Goal: Task Accomplishment & Management: Manage account settings

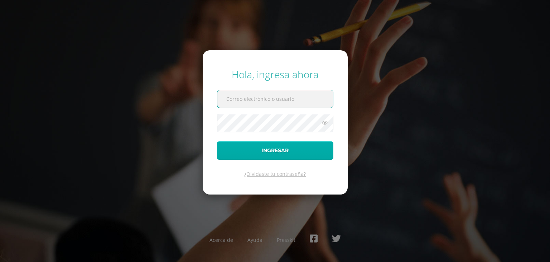
type input "m_salguero@donbosco.edu.gt"
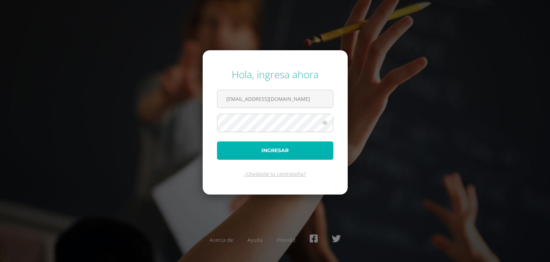
click at [252, 144] on button "Ingresar" at bounding box center [275, 150] width 116 height 18
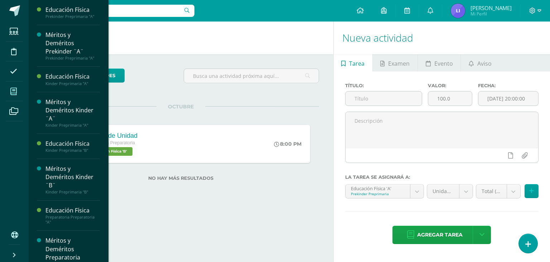
click at [13, 90] on icon at bounding box center [13, 91] width 6 height 7
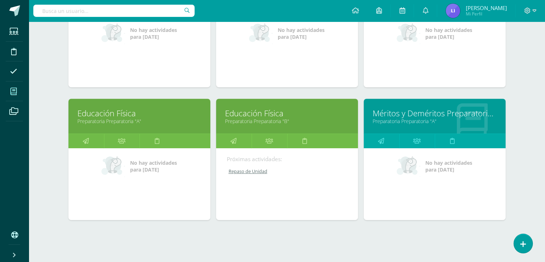
scroll to position [314, 0]
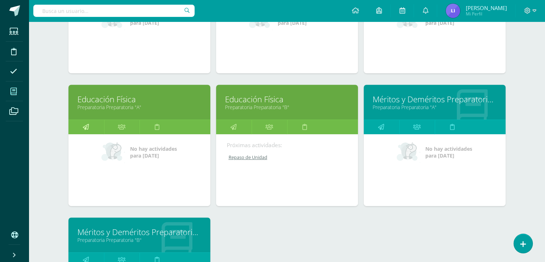
click at [82, 120] on link at bounding box center [85, 127] width 35 height 14
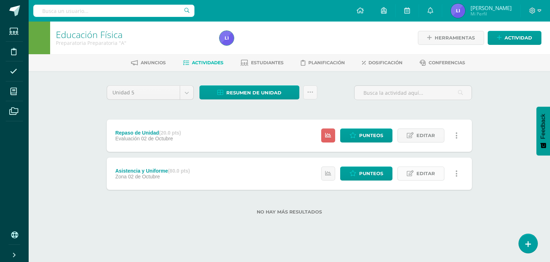
click at [421, 172] on span "Editar" at bounding box center [426, 173] width 19 height 13
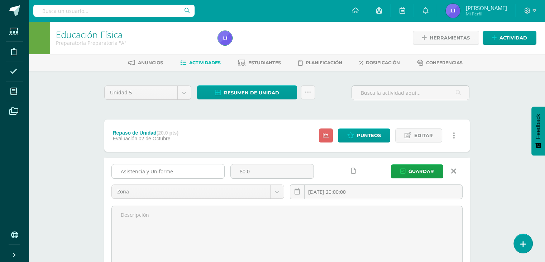
click at [196, 170] on input "Asistencia y Uniforme" at bounding box center [168, 171] width 113 height 14
type input "A"
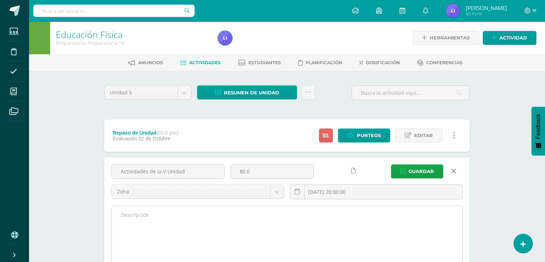
type input "Actividades de la V Unidad"
click at [162, 232] on textarea at bounding box center [287, 245] width 350 height 79
paste textarea "Asistencia y Uniforme"
paste textarea "Conducción motriz"
paste textarea "Desplazamiento motriz"
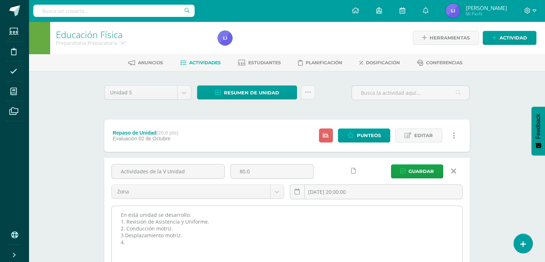
paste textarea "Movimiento del cuerpo"
paste textarea "Cordinación corporal"
paste textarea "Equilibrio estático y Equilibrio rotatorio Giros/rodar"
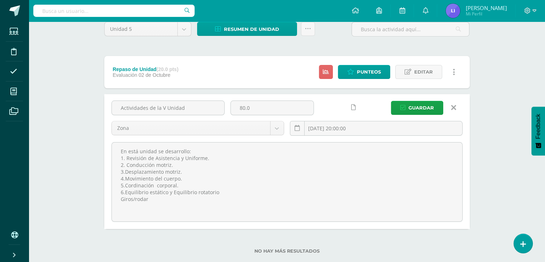
scroll to position [76, 0]
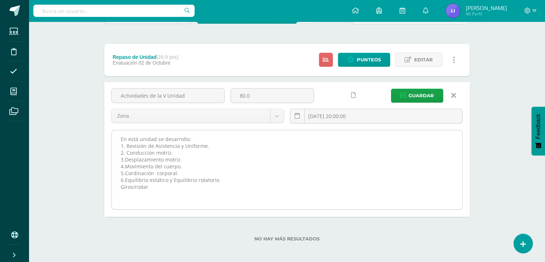
click at [114, 186] on textarea "En está unidad se desarrollo: 1. Revisión de Asistencia y Uniforme. 2. Conducci…" at bounding box center [287, 169] width 350 height 79
click at [260, 179] on textarea "En está unidad se desarrollo: 1. Revisión de Asistencia y Uniforme. 2. Conducci…" at bounding box center [287, 169] width 350 height 79
click at [134, 175] on textarea "En está unidad se desarrollo: 1. Revisión de Asistencia y Uniforme. 2. Conducci…" at bounding box center [287, 169] width 350 height 79
click at [131, 171] on textarea "En está unidad se desarrollo: 1. Revisión de Asistencia y Uniforme. 2. Conducci…" at bounding box center [287, 169] width 350 height 79
click at [265, 180] on textarea "En está unidad se desarrollo: 1. Revisión de Asistencia y Uniforme. 2. Conducci…" at bounding box center [287, 169] width 350 height 79
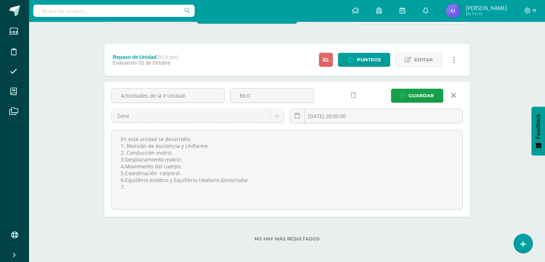
paste textarea "Cordinación - Ojo/Pie"
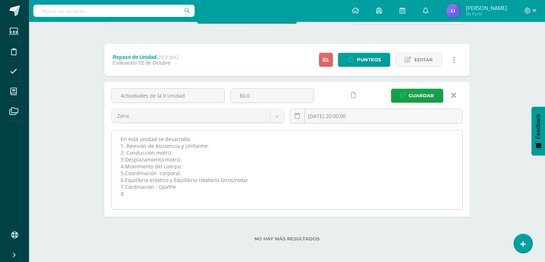
paste textarea "Flexiones y Orientación espacial"
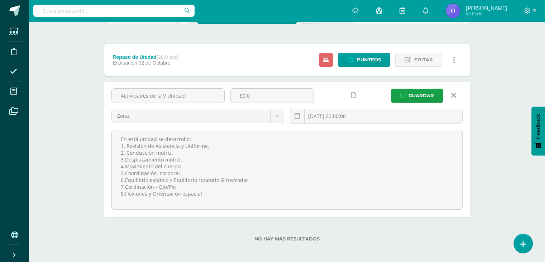
type textarea "En está unidad se desarrollo: 1. Revisión de Asistencia y Uniforme. 2. Conducci…"
click at [487, 166] on div "Educación Física Preparatoria Preparatoria "A" Herramientas Detalle de asistenc…" at bounding box center [287, 105] width 516 height 318
click at [418, 96] on span "Guardar" at bounding box center [421, 95] width 25 height 13
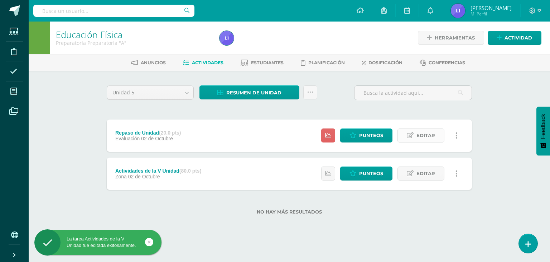
click at [414, 135] on link "Editar" at bounding box center [421, 135] width 47 height 14
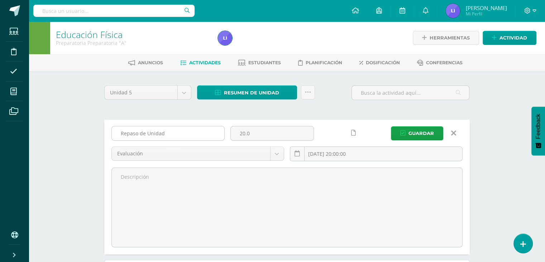
click at [180, 130] on input "Repaso de Unidad" at bounding box center [168, 133] width 113 height 14
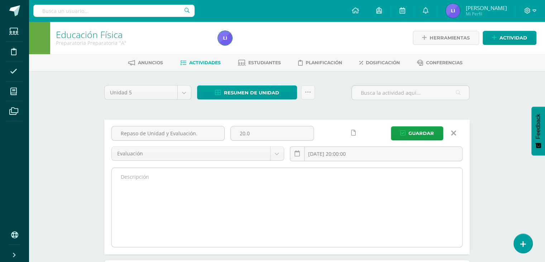
type input "Repaso de Unidad y Evaluación."
click at [182, 185] on textarea at bounding box center [287, 207] width 350 height 79
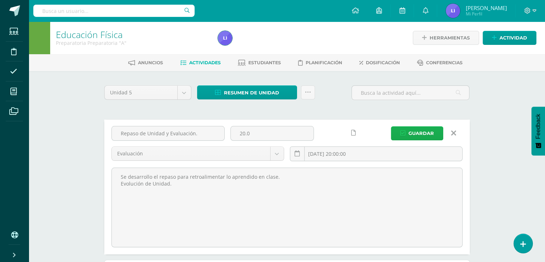
type textarea "Se desarrollo el repaso para retroalimentar lo aprendido en clase. Evolución de…"
click at [413, 132] on span "Guardar" at bounding box center [421, 133] width 25 height 13
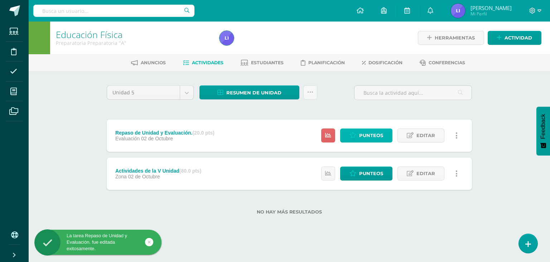
click at [374, 136] on span "Punteos" at bounding box center [371, 135] width 24 height 13
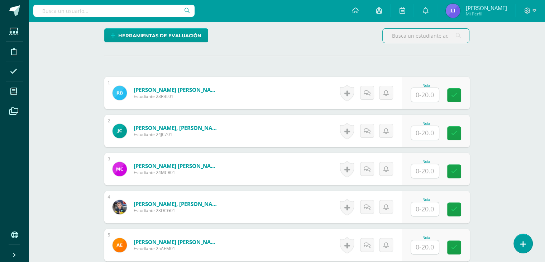
scroll to position [179, 0]
click at [428, 98] on input "text" at bounding box center [425, 95] width 28 height 14
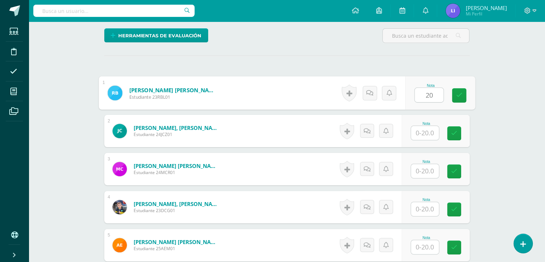
type input "20"
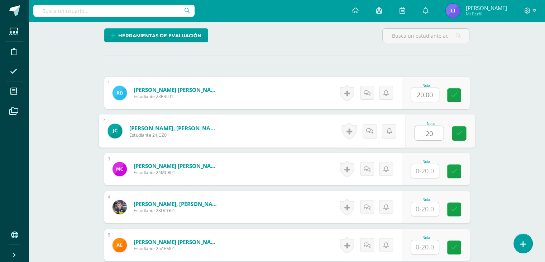
type input "20"
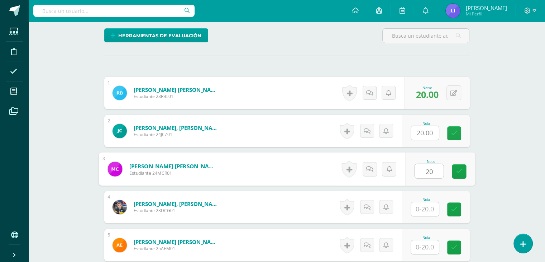
type input "20"
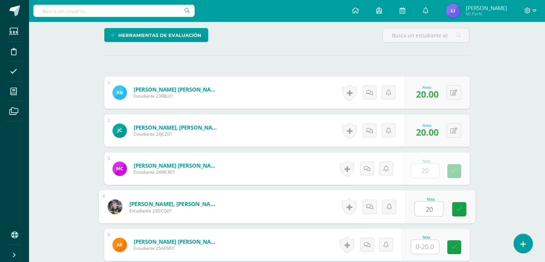
type input "20"
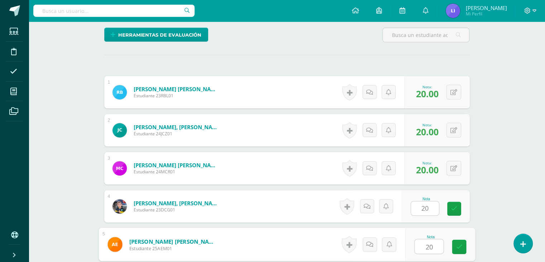
type input "20"
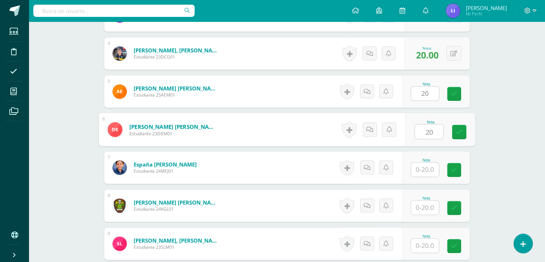
type input "20"
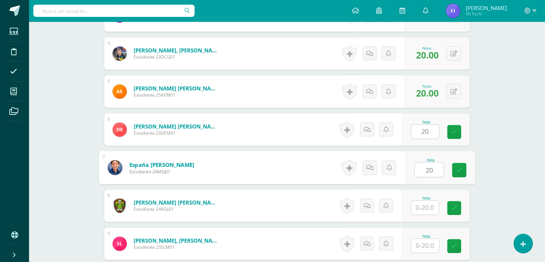
type input "20"
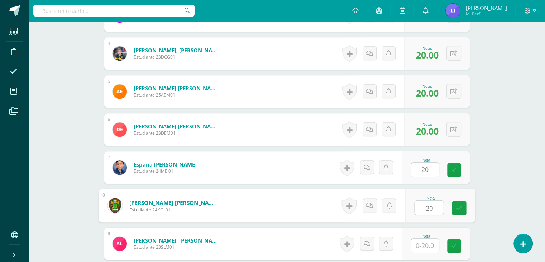
type input "20"
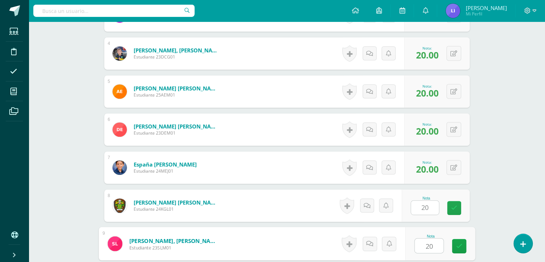
type input "20"
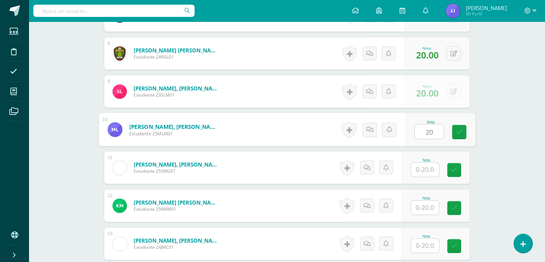
type input "20"
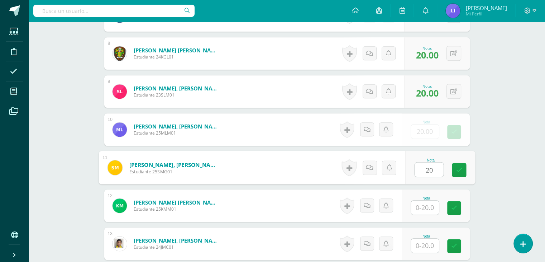
type input "20"
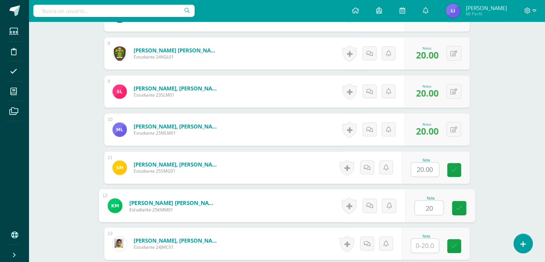
type input "20"
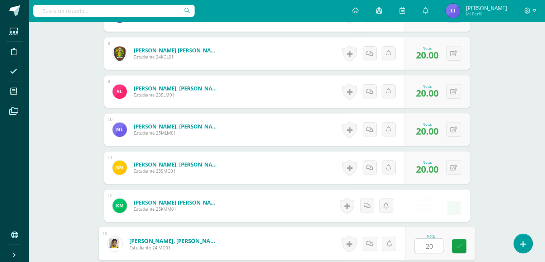
type input "20"
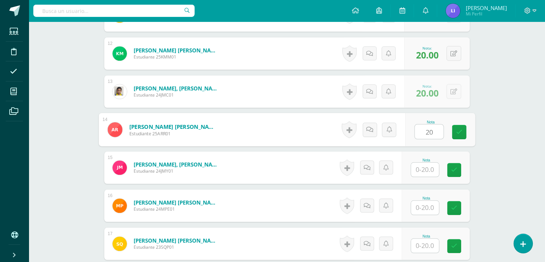
type input "20"
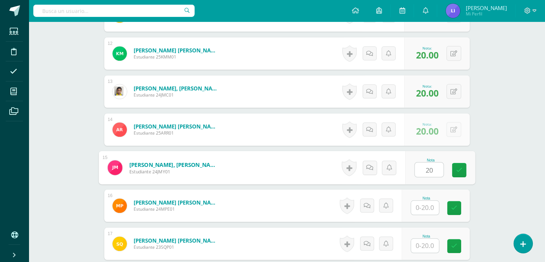
type input "20"
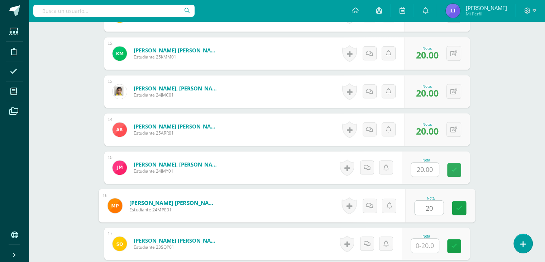
type input "20"
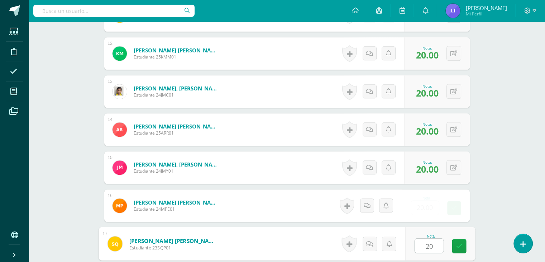
type input "20"
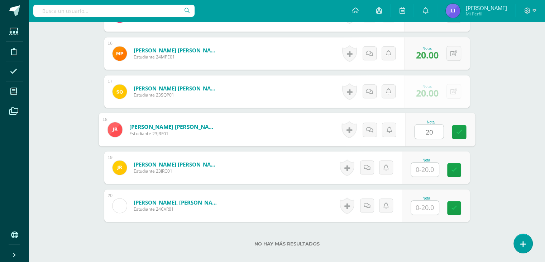
type input "20"
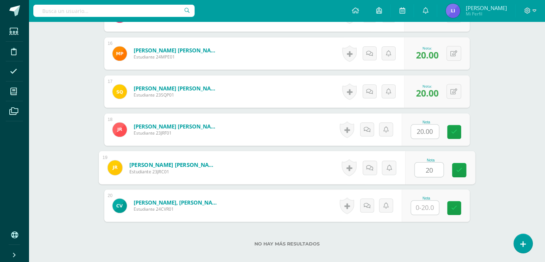
type input "20"
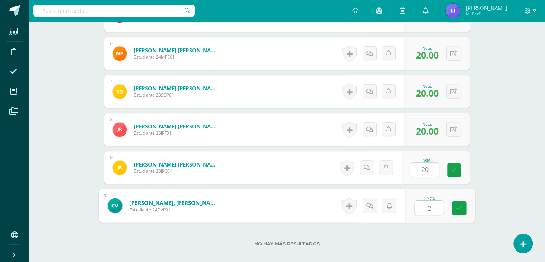
type input "20"
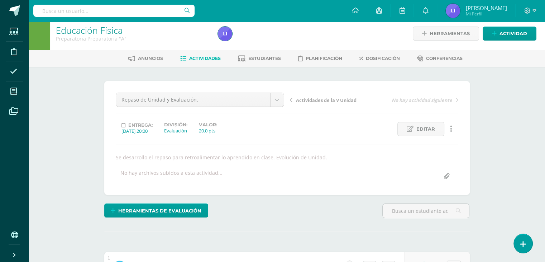
scroll to position [0, 0]
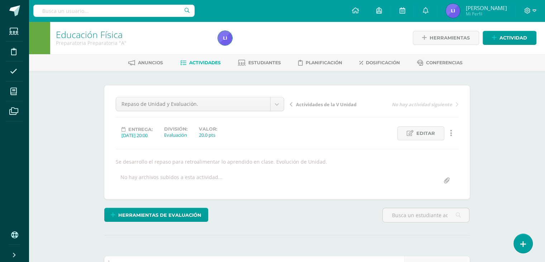
click at [213, 64] on span "Actividades" at bounding box center [205, 62] width 32 height 5
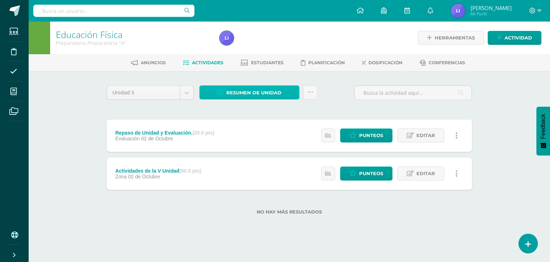
click at [258, 88] on span "Resumen de unidad" at bounding box center [253, 92] width 55 height 13
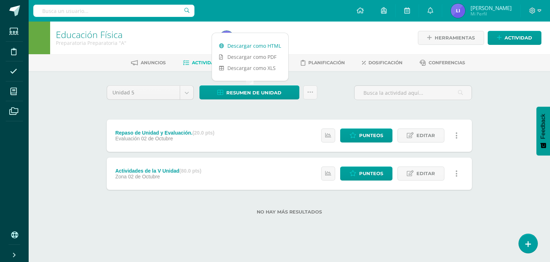
click at [263, 45] on link "Descargar como HTML" at bounding box center [250, 45] width 76 height 11
click at [315, 92] on link at bounding box center [311, 92] width 14 height 14
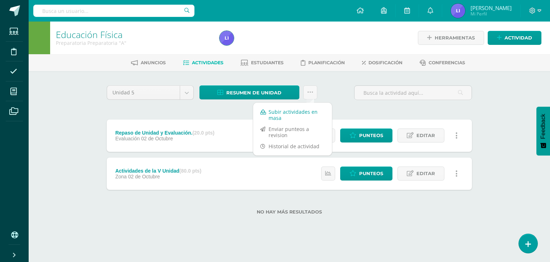
click at [280, 114] on link "Subir actividades en masa" at bounding box center [292, 114] width 79 height 17
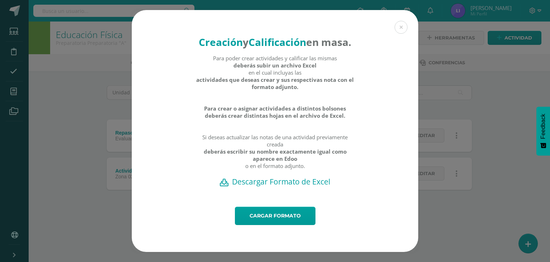
click at [271, 184] on h2 "Descargar Formato de Excel" at bounding box center [275, 181] width 262 height 10
click at [281, 221] on link "Cargar formato" at bounding box center [275, 215] width 81 height 18
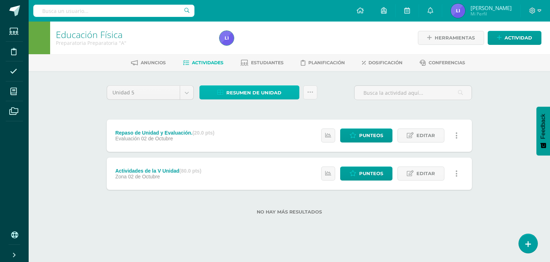
click at [254, 94] on span "Resumen de unidad" at bounding box center [253, 92] width 55 height 13
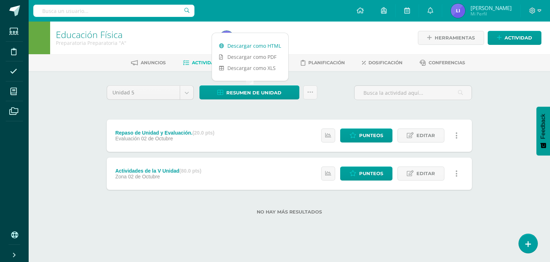
click at [268, 42] on link "Descargar como HTML" at bounding box center [250, 45] width 76 height 11
click at [413, 136] on icon at bounding box center [410, 135] width 7 height 6
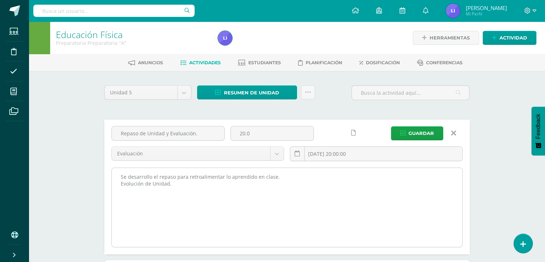
drag, startPoint x: 172, startPoint y: 187, endPoint x: 116, endPoint y: 175, distance: 57.4
click at [116, 175] on textarea "Se desarrollo el repaso para retroalimentar lo aprendido en clase. Evolución de…" at bounding box center [287, 207] width 350 height 79
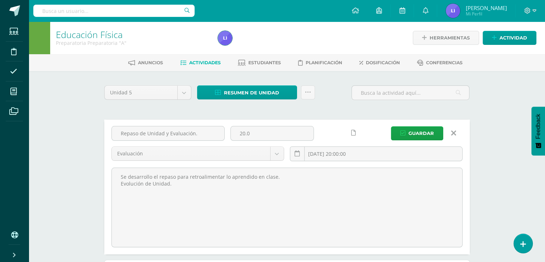
drag, startPoint x: 199, startPoint y: 134, endPoint x: 112, endPoint y: 140, distance: 87.7
click at [112, 141] on div "Repaso de Unidad y Evaluación." at bounding box center [168, 136] width 119 height 20
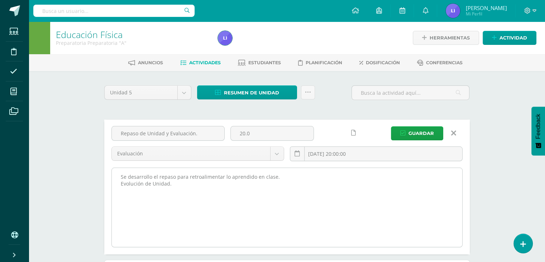
drag, startPoint x: 206, startPoint y: 224, endPoint x: 120, endPoint y: 177, distance: 97.8
click at [120, 177] on textarea "Se desarrollo el repaso para retroalimentar lo aprendido en clase. Evolución de…" at bounding box center [287, 207] width 350 height 79
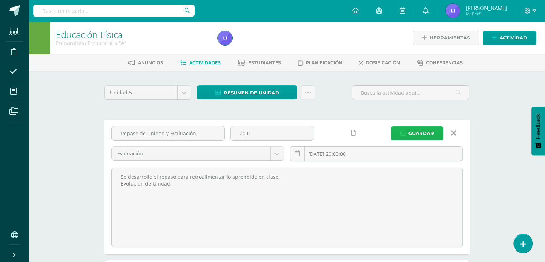
click at [416, 130] on span "Guardar" at bounding box center [421, 133] width 25 height 13
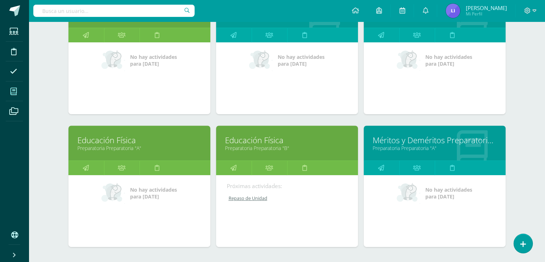
scroll to position [314, 0]
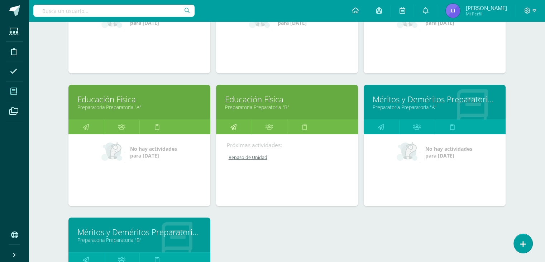
click at [234, 123] on icon at bounding box center [233, 127] width 6 height 14
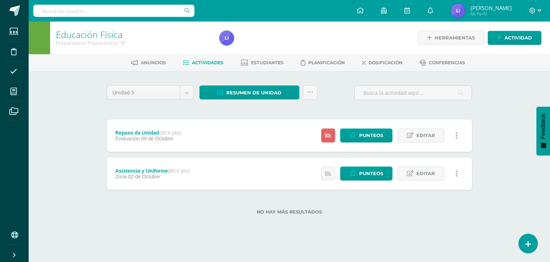
click at [220, 181] on div "Asistencia y Uniforme (80.0 pts) Zona [DATE] Estatus de Actividad: 0 Estudiante…" at bounding box center [290, 173] width 366 height 32
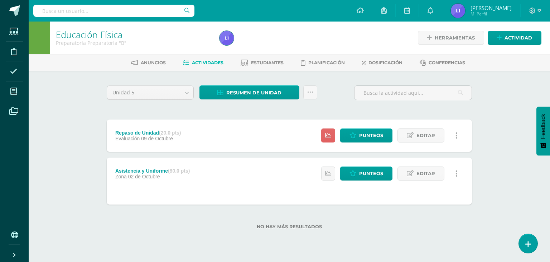
click at [224, 173] on div "Asistencia y Uniforme (80.0 pts) Zona 02 de Octubre Estatus de Actividad: 0 Est…" at bounding box center [290, 173] width 366 height 32
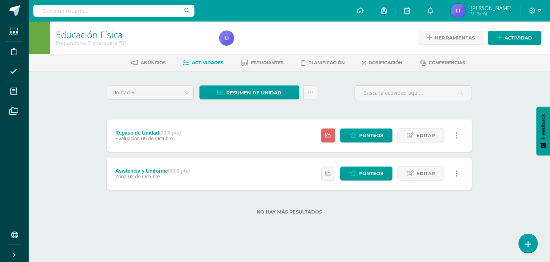
click at [238, 137] on div "Repaso de Unidad (20.0 pts) Evaluación 09 de Octubre Estatus de Actividad: 18 E…" at bounding box center [290, 135] width 366 height 32
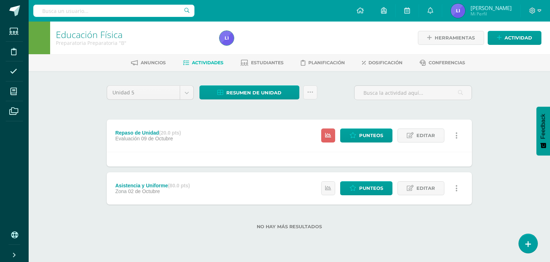
click at [238, 137] on div "Repaso de Unidad (20.0 pts) Evaluación 09 de Octubre Estatus de Actividad: 18 E…" at bounding box center [290, 135] width 366 height 32
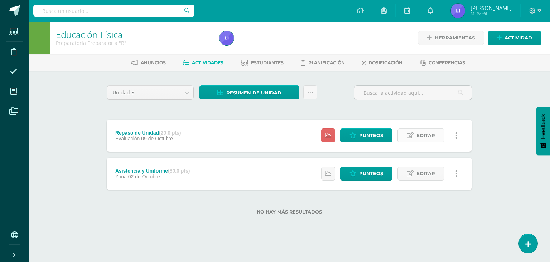
click at [420, 134] on span "Editar" at bounding box center [426, 135] width 19 height 13
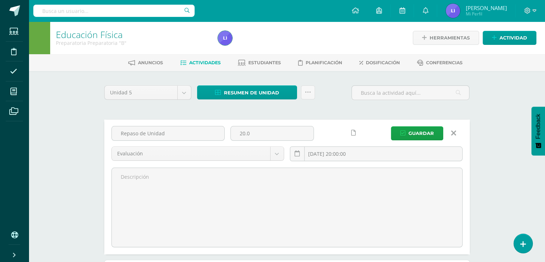
drag, startPoint x: 194, startPoint y: 134, endPoint x: 64, endPoint y: 135, distance: 130.5
click at [66, 137] on div "Educación Física Preparatoria Preparatoria "B" Herramientas Detalle de asistenc…" at bounding box center [287, 181] width 516 height 318
paste input "y Evaluación."
type input "Repaso de Unidad y Evaluación."
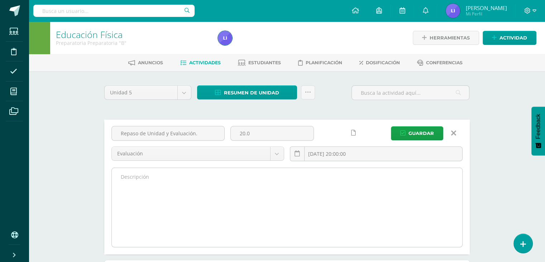
drag, startPoint x: 259, startPoint y: 240, endPoint x: 258, endPoint y: 237, distance: 4.0
click at [259, 239] on textarea at bounding box center [287, 207] width 350 height 79
paste textarea "Se desarrollo el repaso para retroalimentar lo aprendido en clase. Evolución de…"
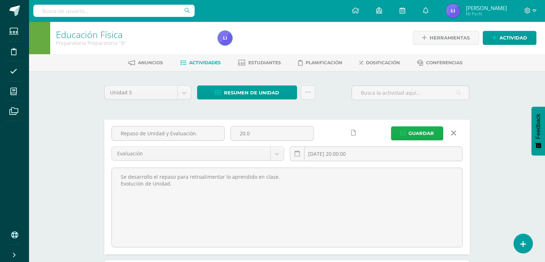
type textarea "Se desarrollo el repaso para retroalimentar lo aprendido en clase. Evolución de…"
click at [397, 134] on button "Guardar" at bounding box center [417, 133] width 52 height 14
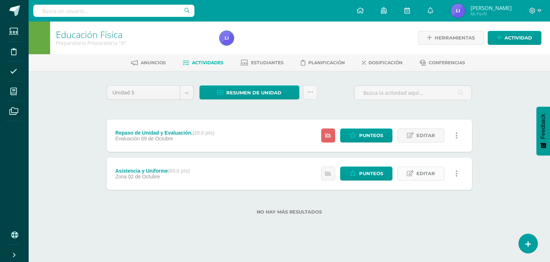
click at [419, 173] on span "Editar" at bounding box center [426, 173] width 19 height 13
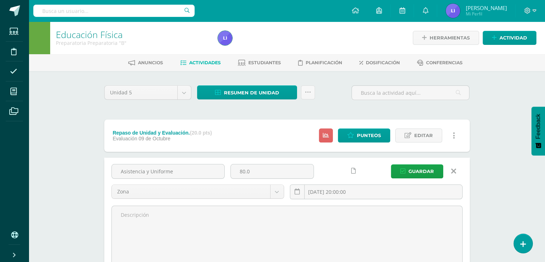
drag, startPoint x: 188, startPoint y: 173, endPoint x: 101, endPoint y: 181, distance: 86.7
click at [101, 181] on div "Unidad 5 Unidad 1 Unidad 2 Unidad 3 Unidad 4 Unidad 5 Resumen de unidad Descarg…" at bounding box center [286, 205] width 371 height 240
paste input "ctividades de la V Unidad"
type input "Actividades de la V Unidad"
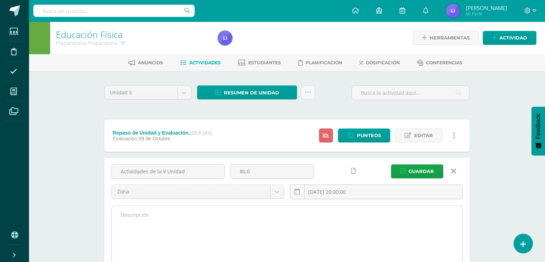
click at [200, 222] on textarea at bounding box center [287, 245] width 350 height 79
paste textarea "En está unidad se desarrollo: 1. Revisión de Asistencia y Uniforme. 2. Conducci…"
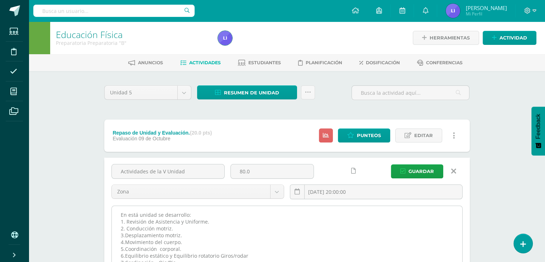
scroll to position [11, 0]
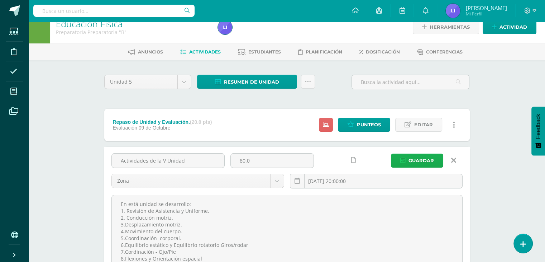
type textarea "En está unidad se desarrollo: 1. Revisión de Asistencia y Uniforme. 2. Conducci…"
click at [424, 158] on span "Guardar" at bounding box center [421, 160] width 25 height 13
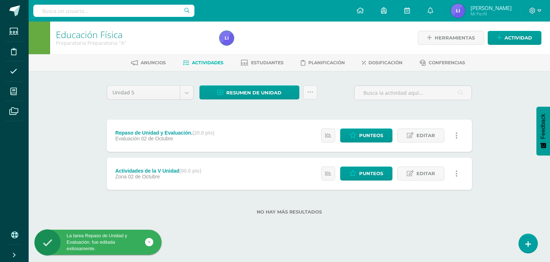
click at [167, 181] on div "Actividades de la V Unidad (80.0 pts) Zona [DATE]" at bounding box center [158, 173] width 103 height 32
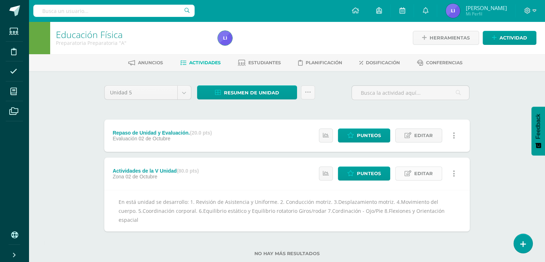
click at [425, 171] on span "Editar" at bounding box center [423, 173] width 19 height 13
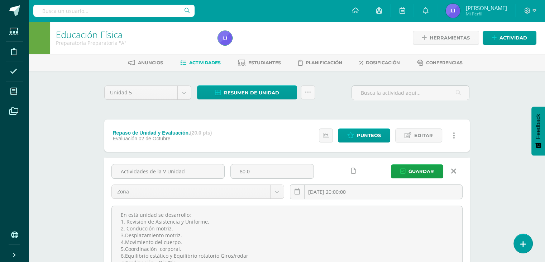
drag, startPoint x: 190, startPoint y: 170, endPoint x: 62, endPoint y: 176, distance: 128.4
click at [62, 176] on div "Educación Física Preparatoria Preparatoria "A" Herramientas Detalle de asistenc…" at bounding box center [287, 181] width 516 height 318
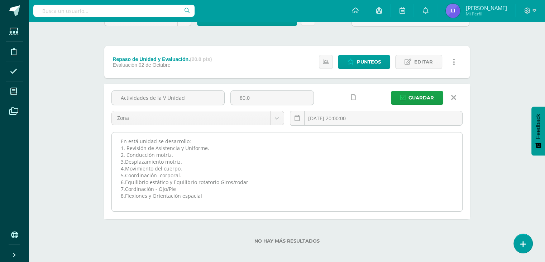
scroll to position [77, 0]
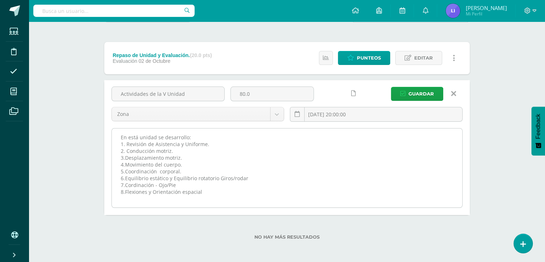
drag, startPoint x: 224, startPoint y: 198, endPoint x: 114, endPoint y: 137, distance: 126.1
click at [114, 137] on textarea "En está unidad se desarrollo: 1. Revisión de Asistencia y Uniforme. 2. Conducci…" at bounding box center [287, 167] width 350 height 79
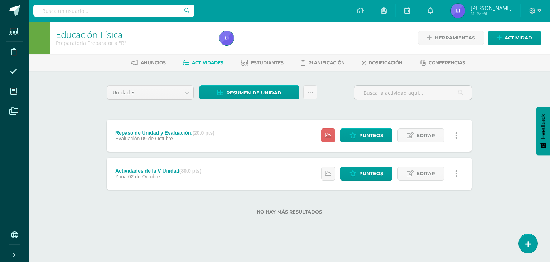
click at [195, 175] on div "Zona [DATE]" at bounding box center [158, 176] width 86 height 6
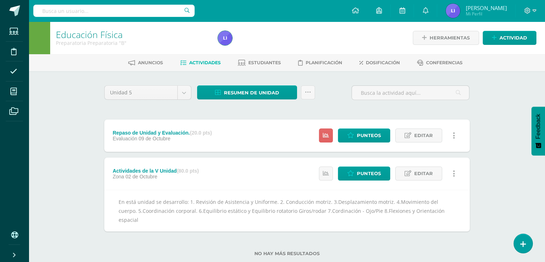
click at [195, 175] on div "Zona [DATE]" at bounding box center [156, 176] width 86 height 6
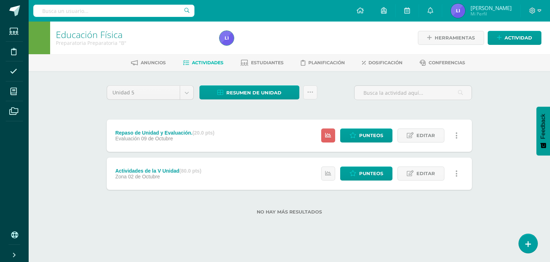
click at [199, 141] on div "Repaso de Unidad y Evaluación. (20.0 pts) Evaluación [DATE]" at bounding box center [165, 135] width 116 height 32
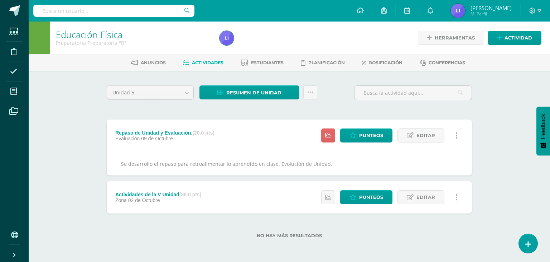
click at [199, 141] on div "Evaluación [DATE]" at bounding box center [164, 138] width 99 height 6
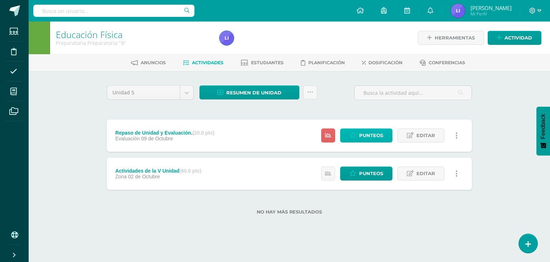
click at [366, 137] on span "Punteos" at bounding box center [371, 135] width 24 height 13
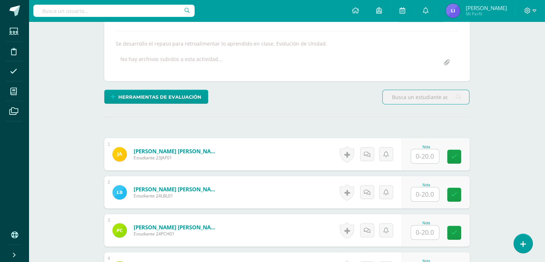
scroll to position [179, 0]
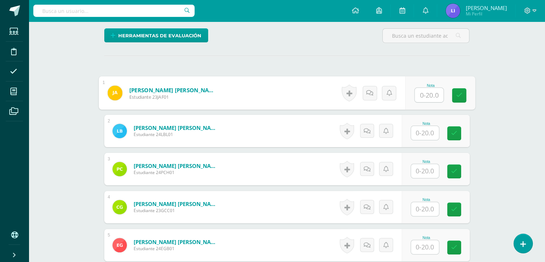
click at [423, 97] on input "text" at bounding box center [429, 95] width 29 height 14
type input "15"
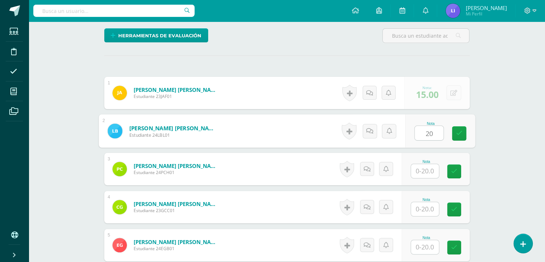
type input "20"
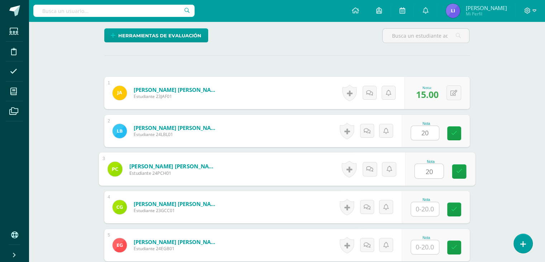
type input "20"
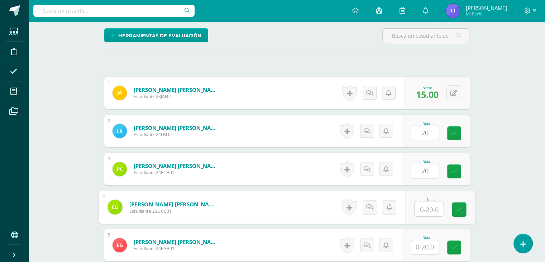
scroll to position [180, 0]
type input "20"
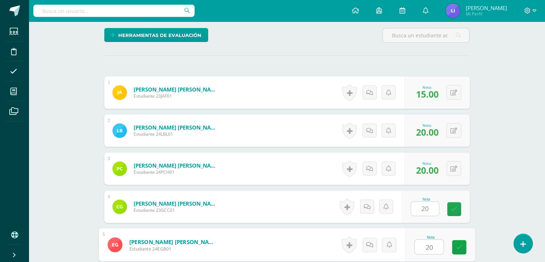
type input "20"
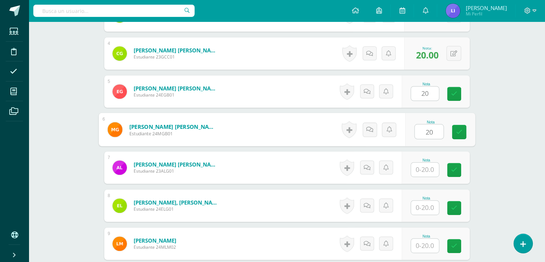
type input "20"
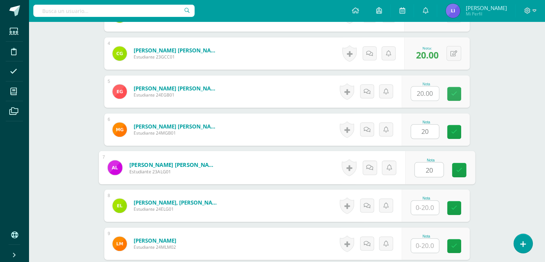
type input "20"
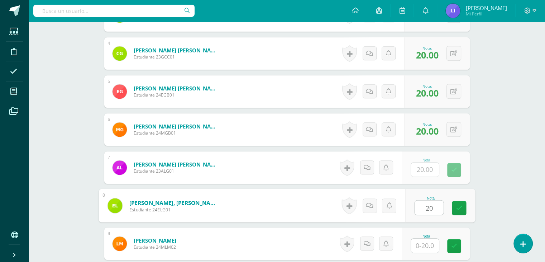
type input "20"
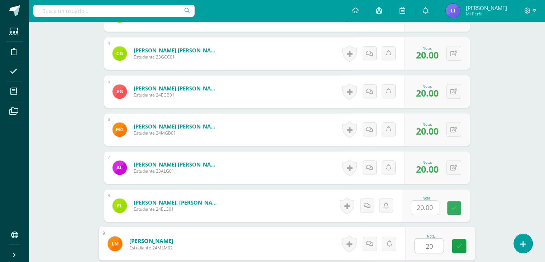
type input "20"
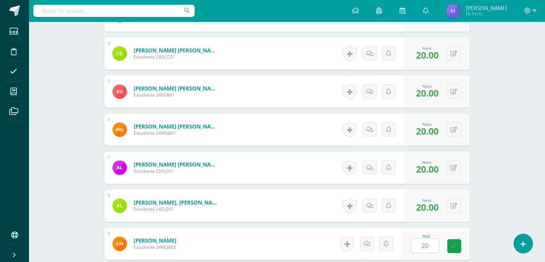
scroll to position [485, 0]
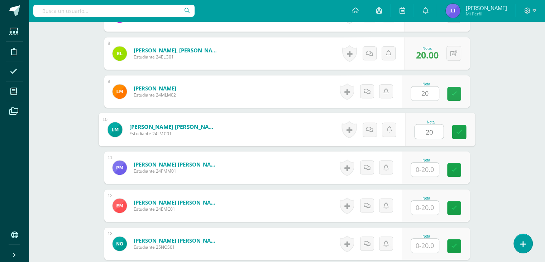
type input "20"
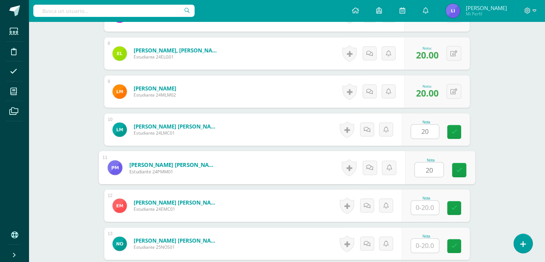
type input "20"
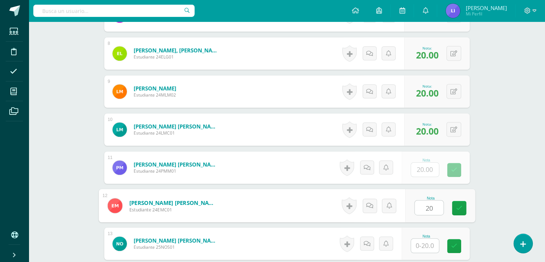
type input "20"
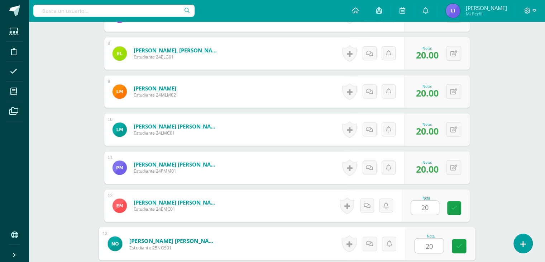
type input "20"
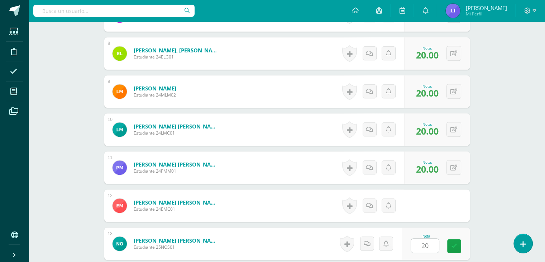
scroll to position [636, 0]
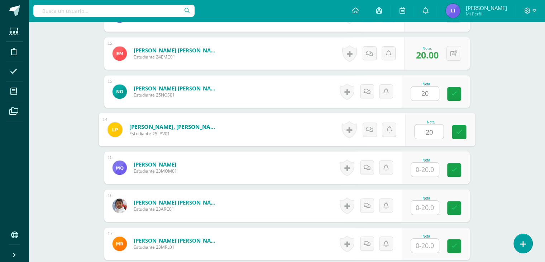
type input "20"
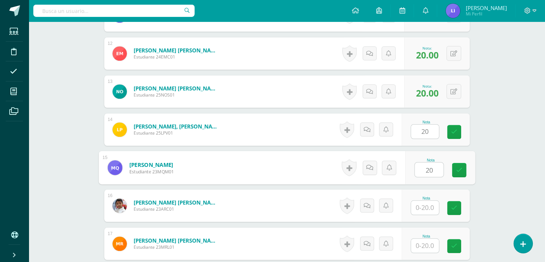
type input "20"
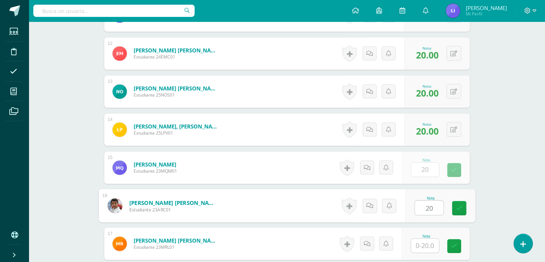
type input "20"
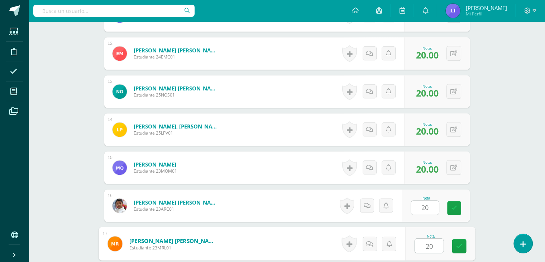
type input "20"
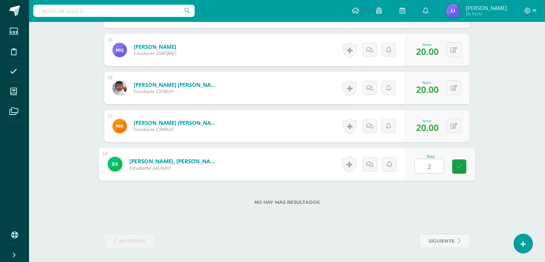
type input "20"
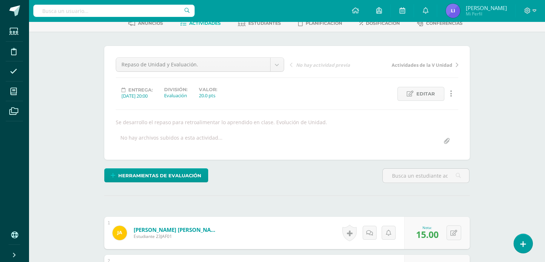
scroll to position [37, 0]
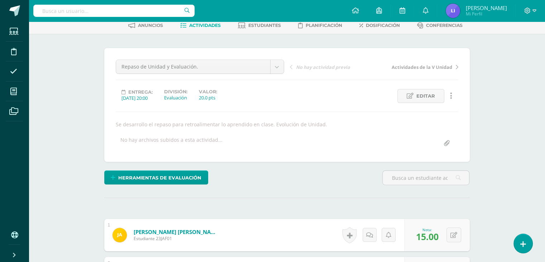
click at [217, 25] on span "Actividades" at bounding box center [205, 25] width 32 height 5
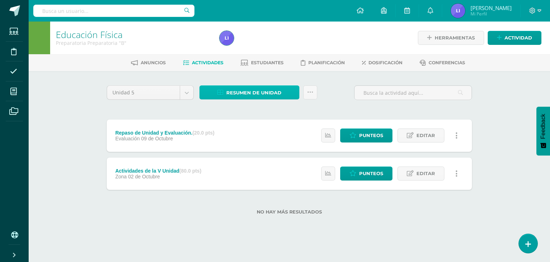
click at [254, 91] on span "Resumen de unidad" at bounding box center [253, 92] width 55 height 13
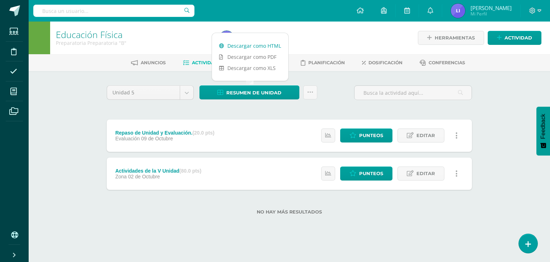
click at [257, 48] on link "Descargar como HTML" at bounding box center [250, 45] width 76 height 11
click at [334, 39] on div at bounding box center [300, 38] width 167 height 33
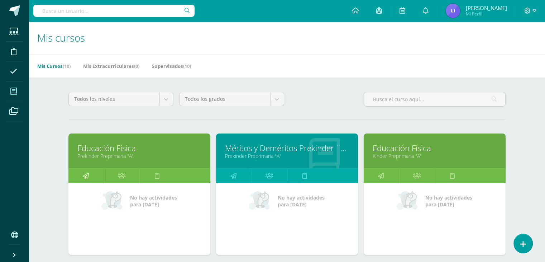
click at [90, 172] on link at bounding box center [85, 175] width 35 height 14
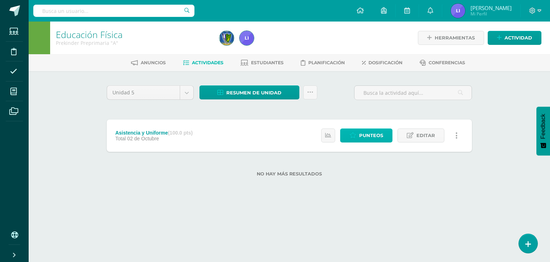
click at [367, 139] on span "Punteos" at bounding box center [371, 135] width 24 height 13
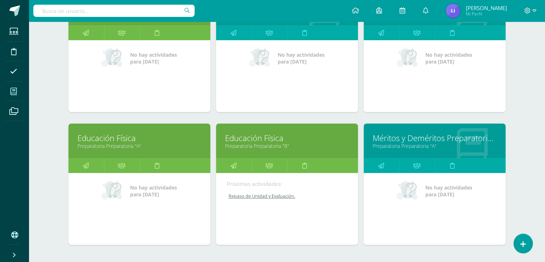
scroll to position [314, 0]
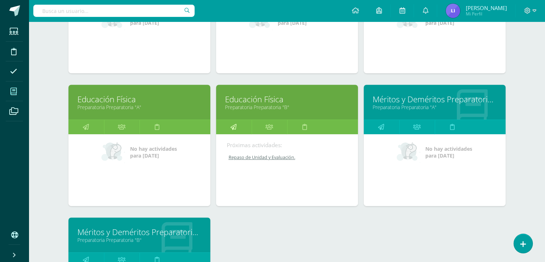
click at [237, 125] on link at bounding box center [233, 127] width 35 height 14
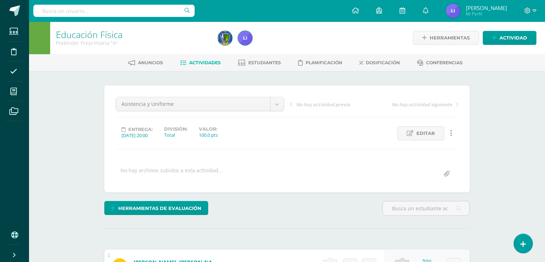
click at [205, 59] on link "Actividades" at bounding box center [200, 62] width 40 height 11
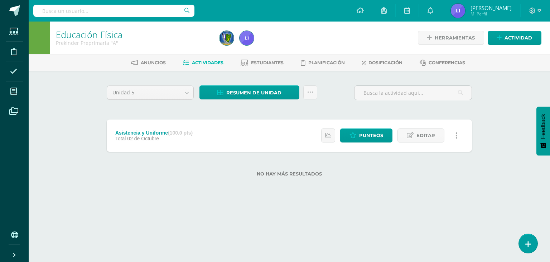
drag, startPoint x: 210, startPoint y: 142, endPoint x: 237, endPoint y: 142, distance: 26.9
click at [210, 142] on div "Asistencia y Uniforme (100.0 pts) Total 02 de Octubre Estatus de Actividad: 0 E…" at bounding box center [290, 135] width 366 height 32
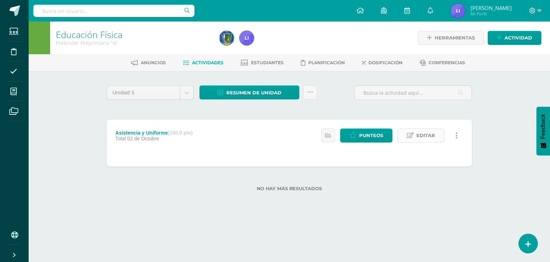
click at [410, 133] on icon at bounding box center [410, 135] width 7 height 6
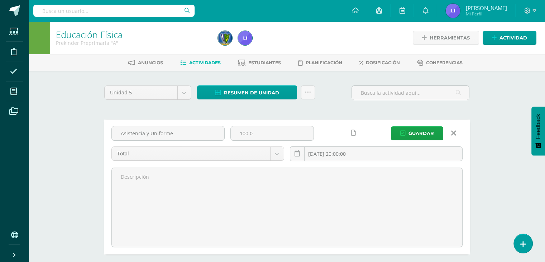
drag, startPoint x: 201, startPoint y: 135, endPoint x: 55, endPoint y: 135, distance: 146.6
click at [55, 135] on div "Educación Física Prekinder Preprimaria "A" Herramientas Detalle de asistencias …" at bounding box center [287, 162] width 516 height 280
paste input "ctividades de la V Unidad"
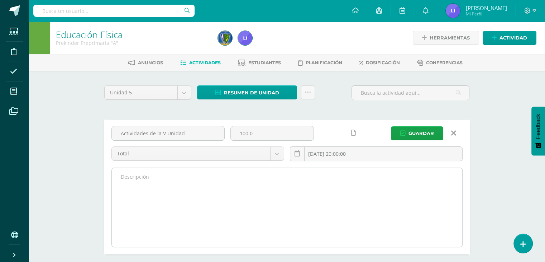
type input "Actividades de la V Unidad"
click at [195, 201] on textarea at bounding box center [287, 207] width 350 height 79
paste textarea "En está unidad se desarrollo: 1. Revisión de Asistencia y Uniforme. 2. Conducci…"
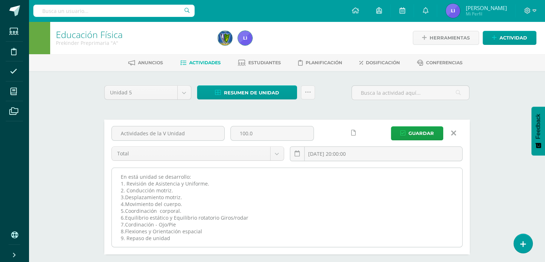
scroll to position [2, 0]
drag, startPoint x: 123, startPoint y: 225, endPoint x: 126, endPoint y: 224, distance: 3.7
click at [123, 225] on textarea "En está unidad se desarrollo: 1. Revisión de Asistencia y Uniforme. 2. Conducci…" at bounding box center [287, 207] width 350 height 79
click at [128, 223] on textarea "En está unidad se desarrollo: 1. Revisión de Asistencia y Uniforme. 2. Conducci…" at bounding box center [287, 207] width 350 height 79
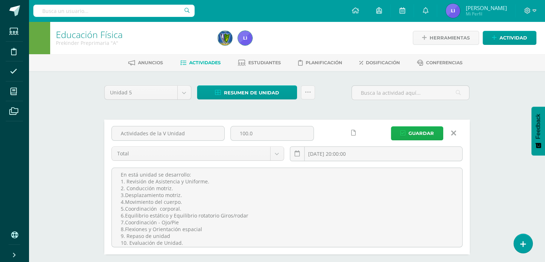
type textarea "En está unidad se desarrollo: 1. Revisión de Asistencia y Uniforme. 2. Conducci…"
click at [424, 132] on span "Guardar" at bounding box center [421, 133] width 25 height 13
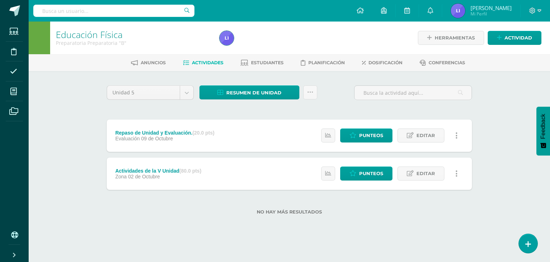
click at [232, 168] on div "Actividades de la V Unidad (80.0 pts) Zona 02 de Octubre Estatus de Actividad: …" at bounding box center [290, 173] width 366 height 32
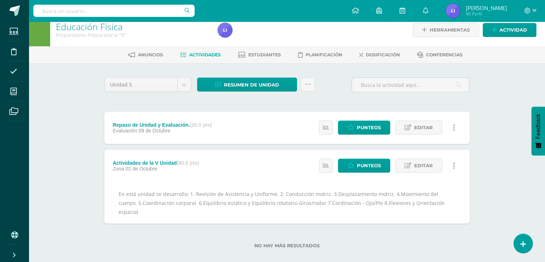
scroll to position [9, 0]
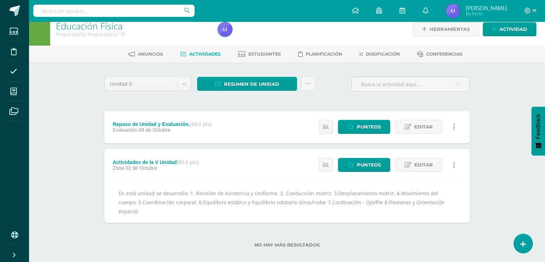
click at [169, 162] on div "Actividades de la V Unidad (80.0 pts)" at bounding box center [156, 162] width 86 height 6
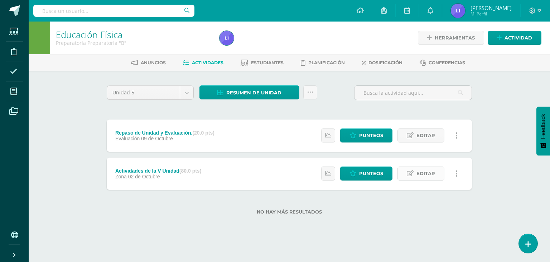
click at [426, 170] on span "Editar" at bounding box center [426, 173] width 19 height 13
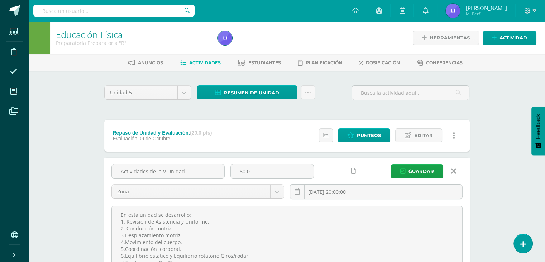
drag, startPoint x: 201, startPoint y: 173, endPoint x: 84, endPoint y: 178, distance: 118.0
click at [84, 178] on div "Educación Física Preparatoria Preparatoria "B" Herramientas Detalle de asistenc…" at bounding box center [287, 181] width 516 height 318
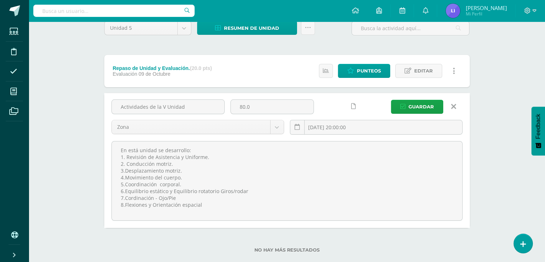
scroll to position [77, 0]
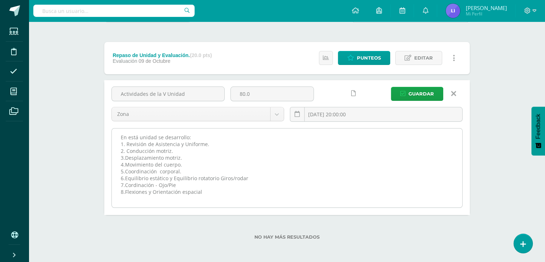
drag, startPoint x: 209, startPoint y: 192, endPoint x: 113, endPoint y: 138, distance: 110.1
click at [113, 138] on textarea "En está unidad se desarrollo: 1. Revisión de Asistencia y Uniforme. 2. Conducci…" at bounding box center [287, 167] width 350 height 79
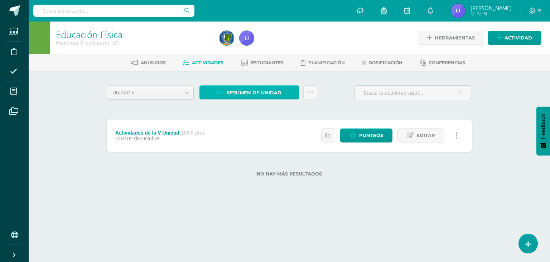
click at [248, 93] on span "Resumen de unidad" at bounding box center [253, 92] width 55 height 13
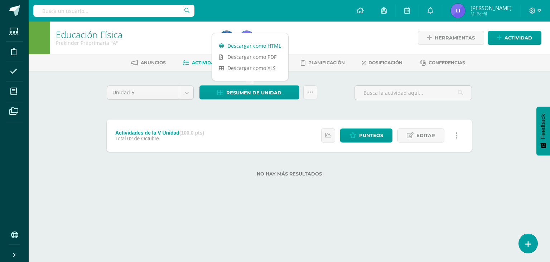
click at [253, 46] on link "Descargar como HTML" at bounding box center [250, 45] width 76 height 11
click at [219, 178] on div "No hay más resultados" at bounding box center [290, 168] width 366 height 33
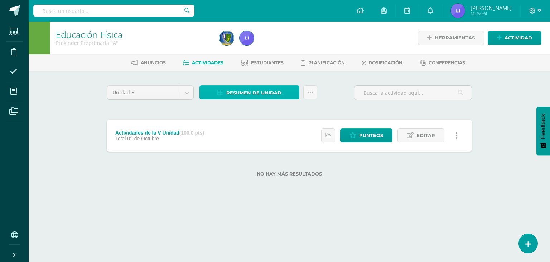
click at [243, 91] on span "Resumen de unidad" at bounding box center [253, 92] width 55 height 13
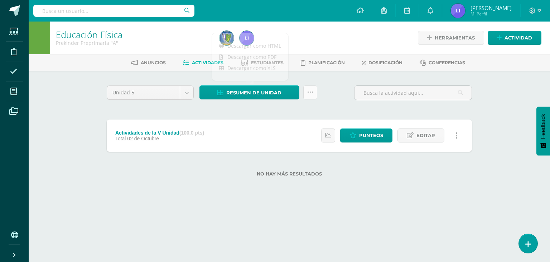
click at [310, 91] on icon at bounding box center [310, 92] width 6 height 6
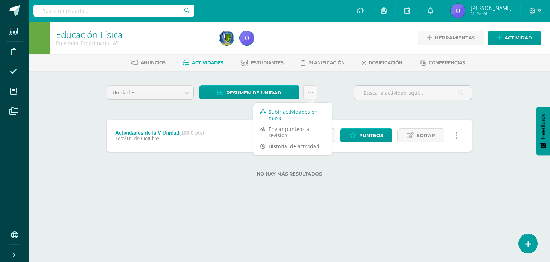
click at [287, 113] on link "Subir actividades en masa" at bounding box center [292, 114] width 79 height 17
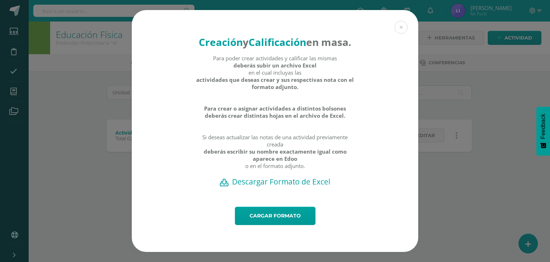
click at [257, 186] on h2 "Descargar Formato de Excel" at bounding box center [275, 181] width 262 height 10
click at [297, 225] on link "Cargar formato" at bounding box center [275, 215] width 81 height 18
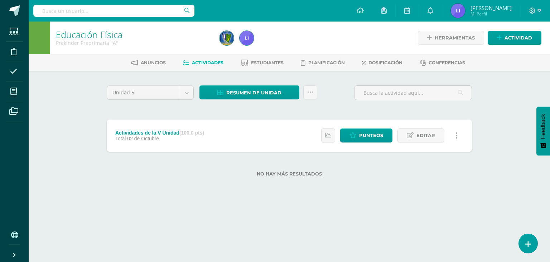
click at [251, 146] on div "Actividades de la V Unidad (100.0 pts) Total [DATE] Estatus de Actividad: 0 Est…" at bounding box center [290, 135] width 366 height 32
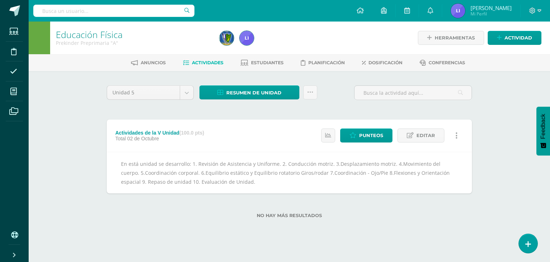
click at [251, 146] on div "Actividades de la V Unidad (100.0 pts) Total [DATE] Estatus de Actividad: 0 Est…" at bounding box center [290, 135] width 366 height 32
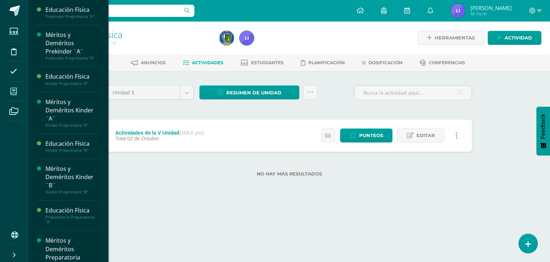
click at [9, 89] on span at bounding box center [14, 91] width 16 height 16
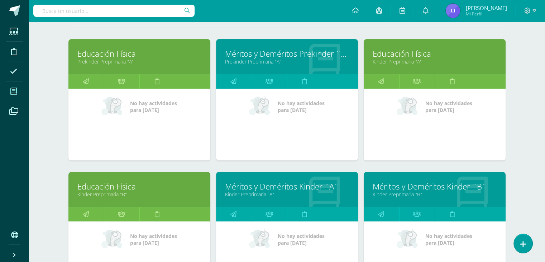
scroll to position [72, 0]
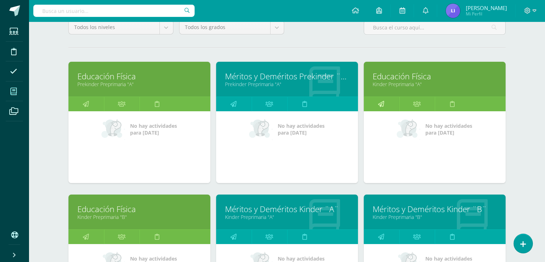
click at [384, 99] on icon at bounding box center [381, 104] width 6 height 14
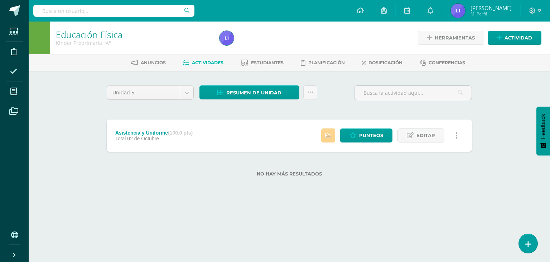
click at [324, 137] on link at bounding box center [328, 135] width 14 height 14
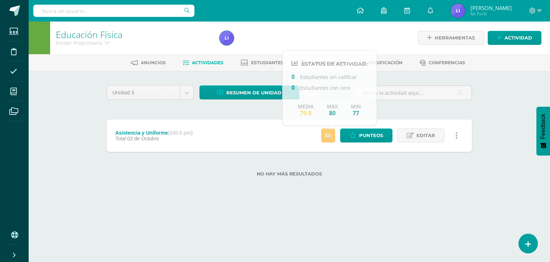
click at [325, 170] on div "No hay más resultados" at bounding box center [290, 168] width 366 height 33
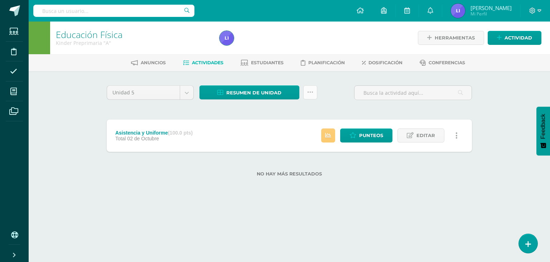
click at [311, 91] on icon at bounding box center [310, 92] width 6 height 6
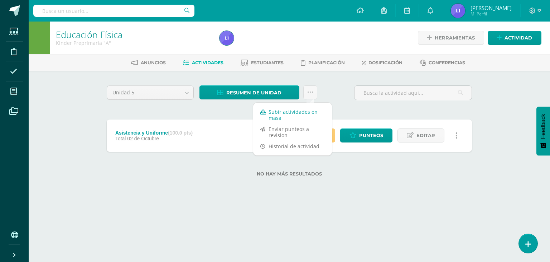
click at [295, 115] on link "Subir actividades en masa" at bounding box center [292, 114] width 79 height 17
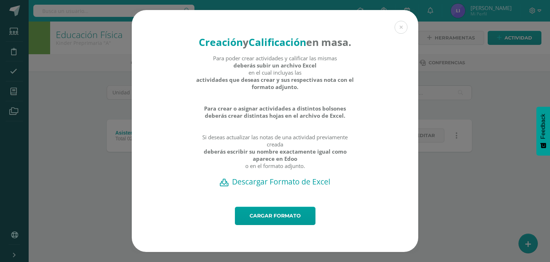
click at [275, 186] on h2 "Descargar Formato de Excel" at bounding box center [275, 181] width 262 height 10
click at [276, 220] on link "Cargar formato" at bounding box center [275, 215] width 81 height 18
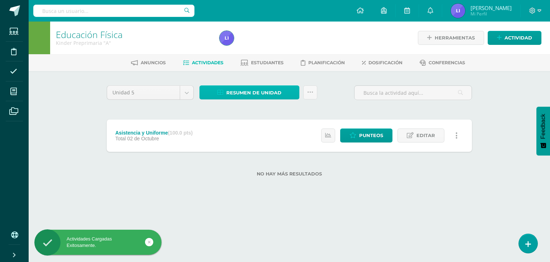
click at [255, 88] on span "Resumen de unidad" at bounding box center [253, 92] width 55 height 13
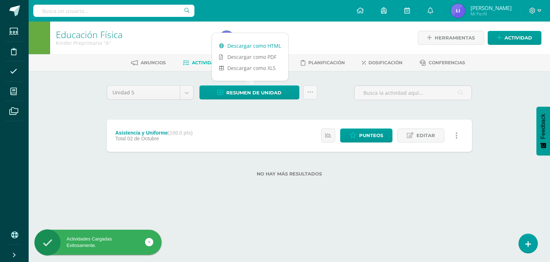
click at [273, 44] on link "Descargar como HTML" at bounding box center [250, 45] width 76 height 11
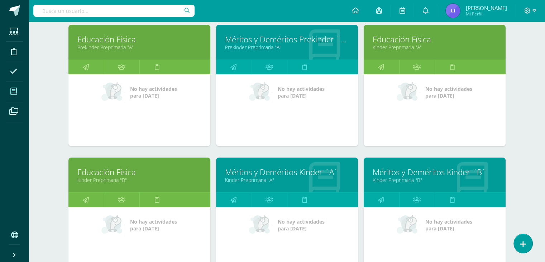
scroll to position [143, 0]
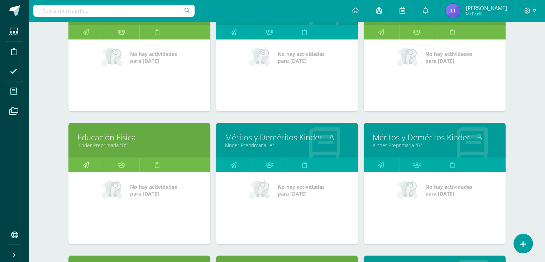
click at [83, 158] on icon at bounding box center [86, 165] width 6 height 14
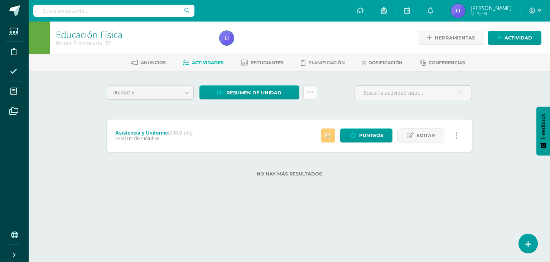
click at [311, 92] on icon at bounding box center [310, 92] width 6 height 6
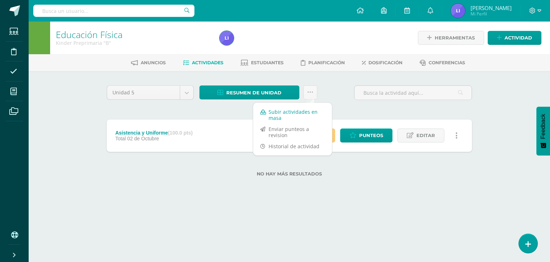
click at [288, 120] on link "Subir actividades en masa" at bounding box center [292, 114] width 79 height 17
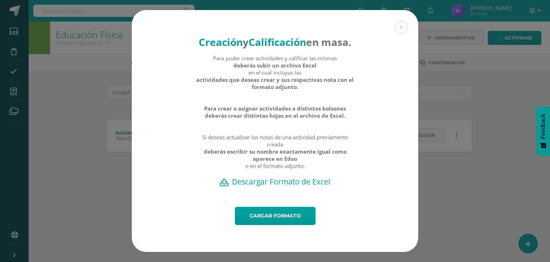
click at [285, 186] on h2 "Descargar Formato de Excel" at bounding box center [275, 181] width 262 height 10
click at [264, 223] on link "Cargar formato" at bounding box center [275, 215] width 81 height 18
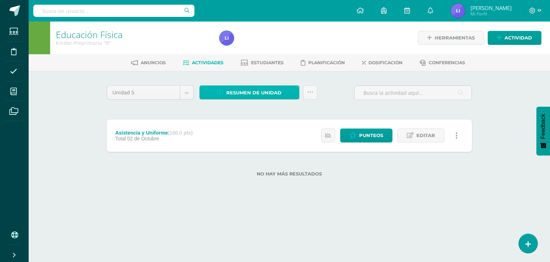
click at [260, 87] on span "Resumen de unidad" at bounding box center [253, 92] width 55 height 13
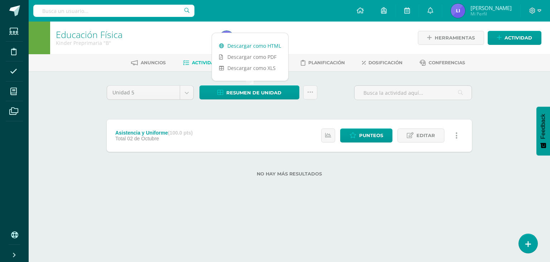
click at [268, 49] on link "Descargar como HTML" at bounding box center [250, 45] width 76 height 11
click at [537, 12] on span at bounding box center [536, 11] width 12 height 8
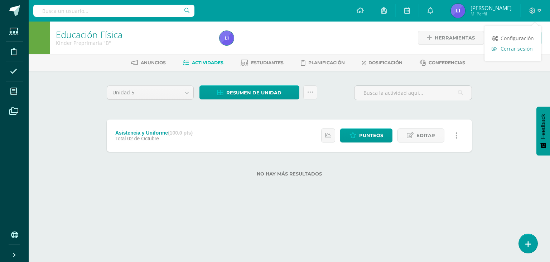
click at [504, 47] on span "Cerrar sesión" at bounding box center [517, 48] width 32 height 7
